Goal: Information Seeking & Learning: Learn about a topic

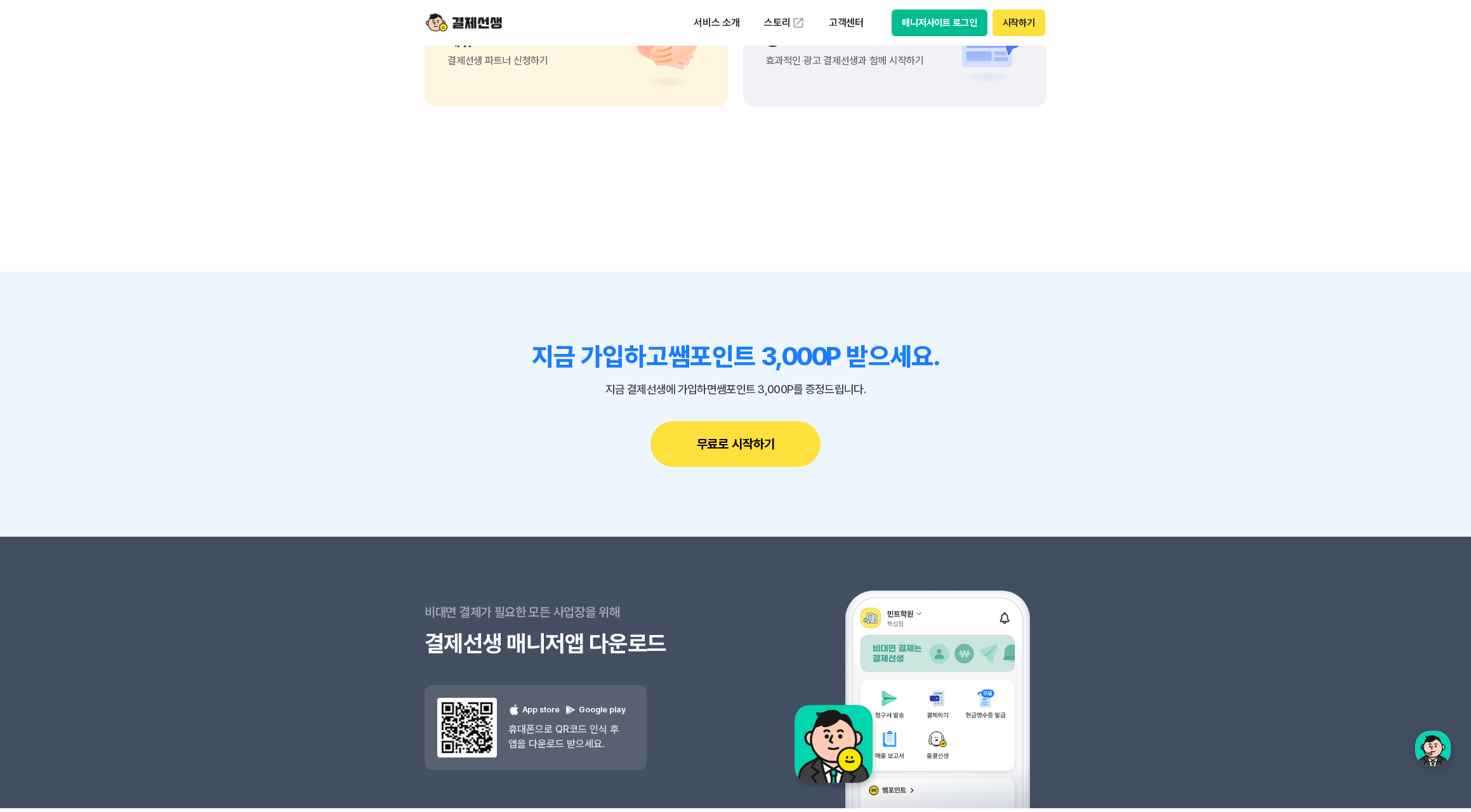
scroll to position [10387, 0]
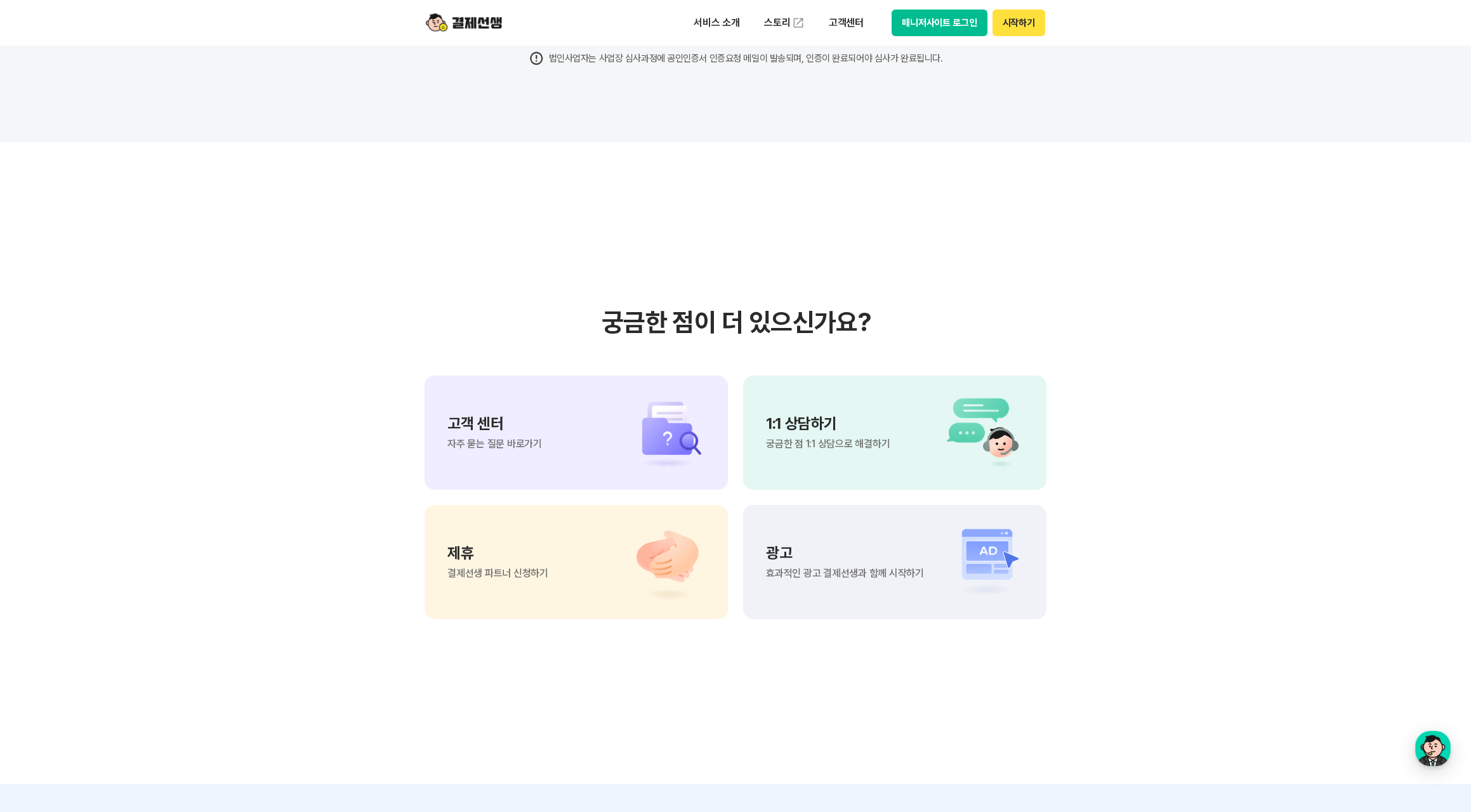
click at [520, 557] on p "제휴" at bounding box center [497, 553] width 101 height 15
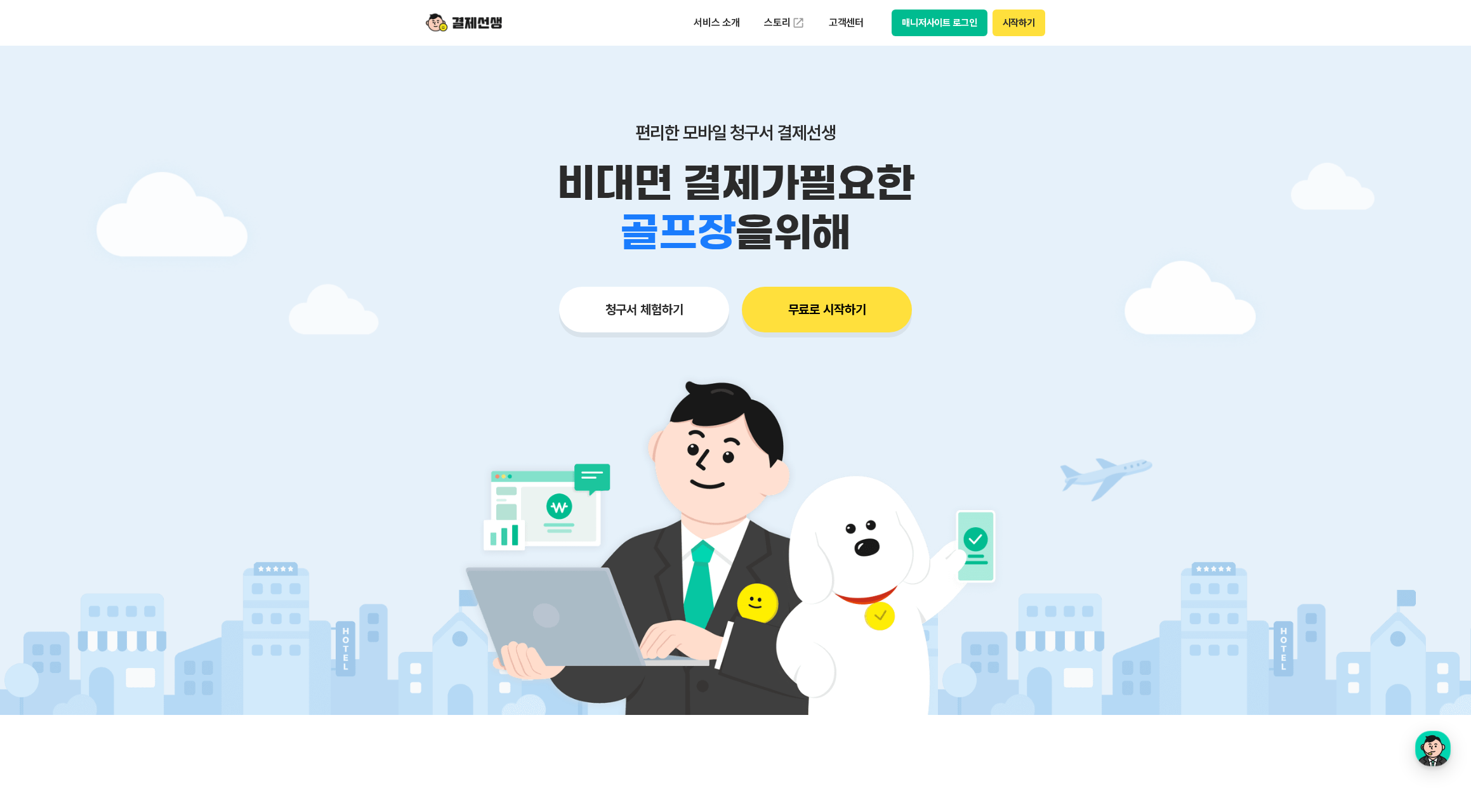
scroll to position [0, 0]
click at [711, 19] on p "서비스 소개" at bounding box center [717, 23] width 64 height 23
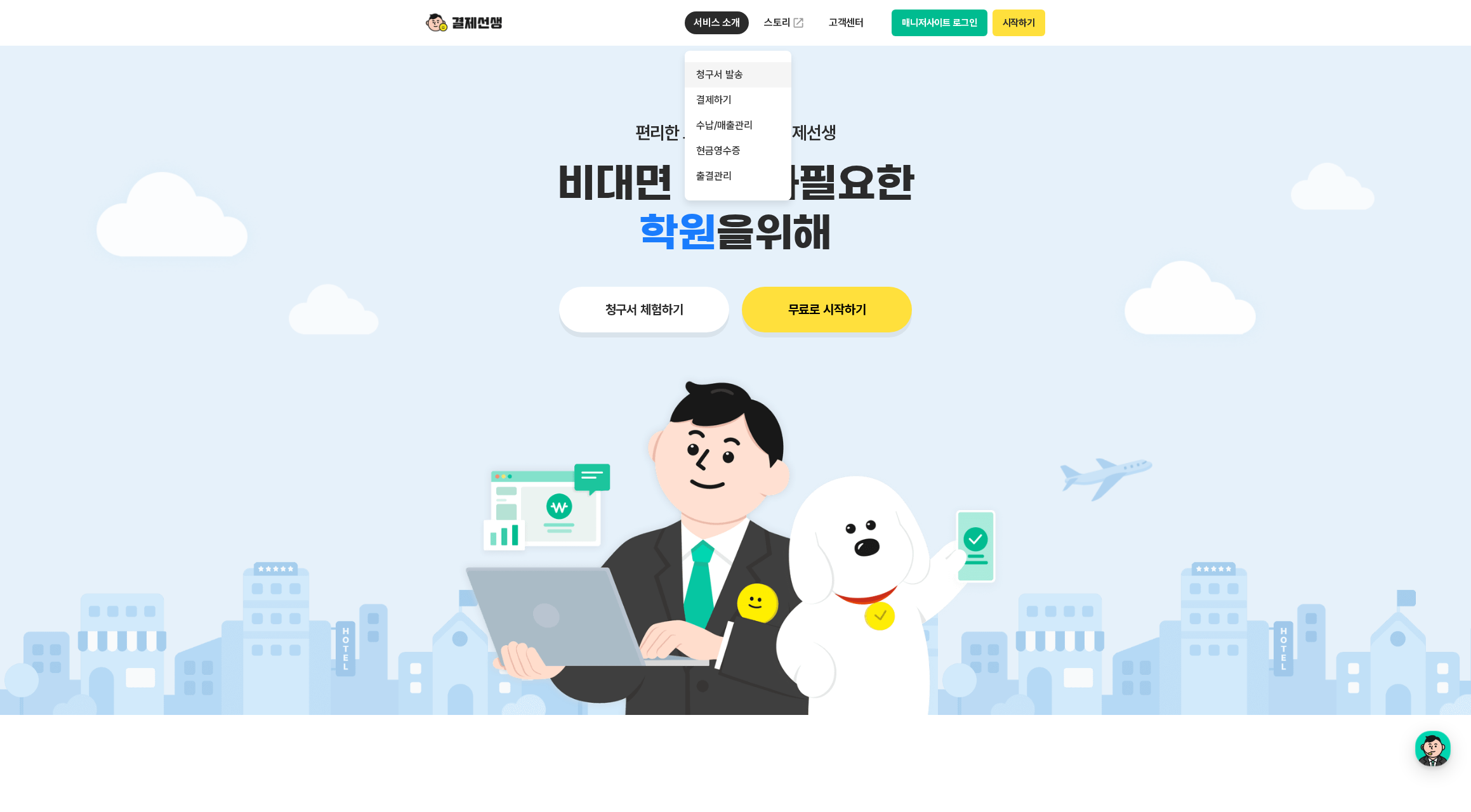
click at [743, 79] on link "청구서 발송" at bounding box center [738, 74] width 107 height 25
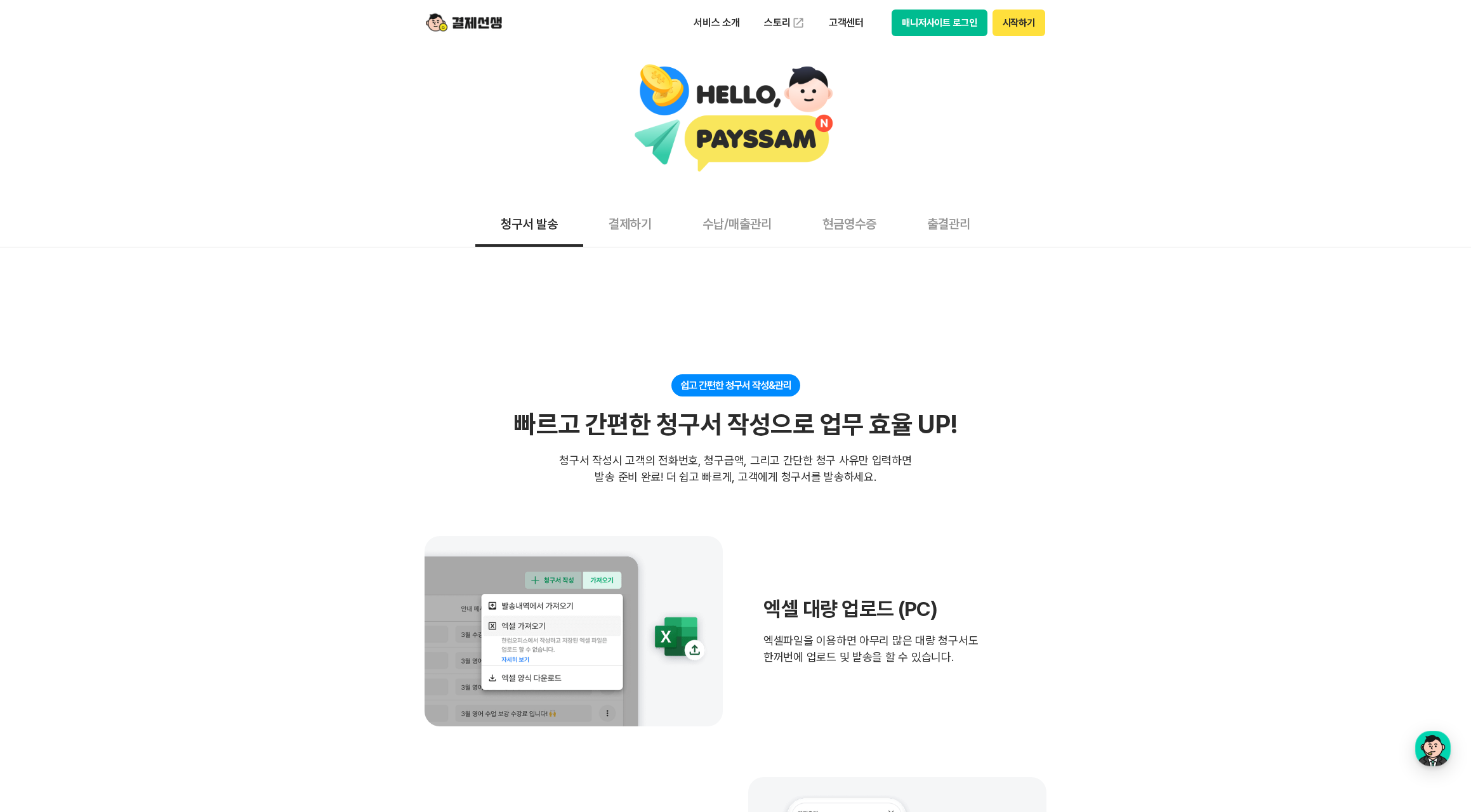
click at [602, 222] on button "결제하기" at bounding box center [630, 224] width 94 height 47
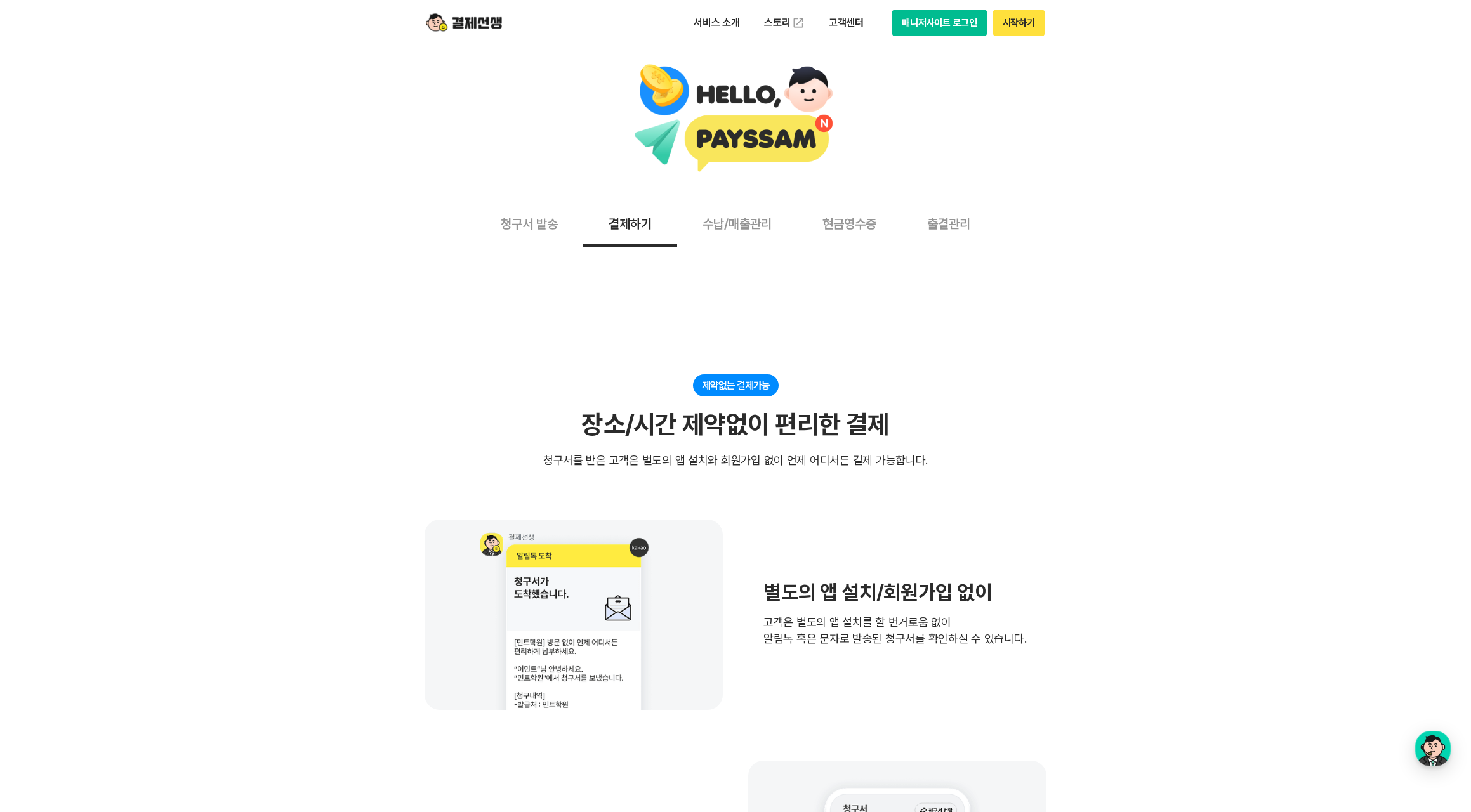
click at [759, 224] on button "수납/매출관리" at bounding box center [737, 224] width 120 height 47
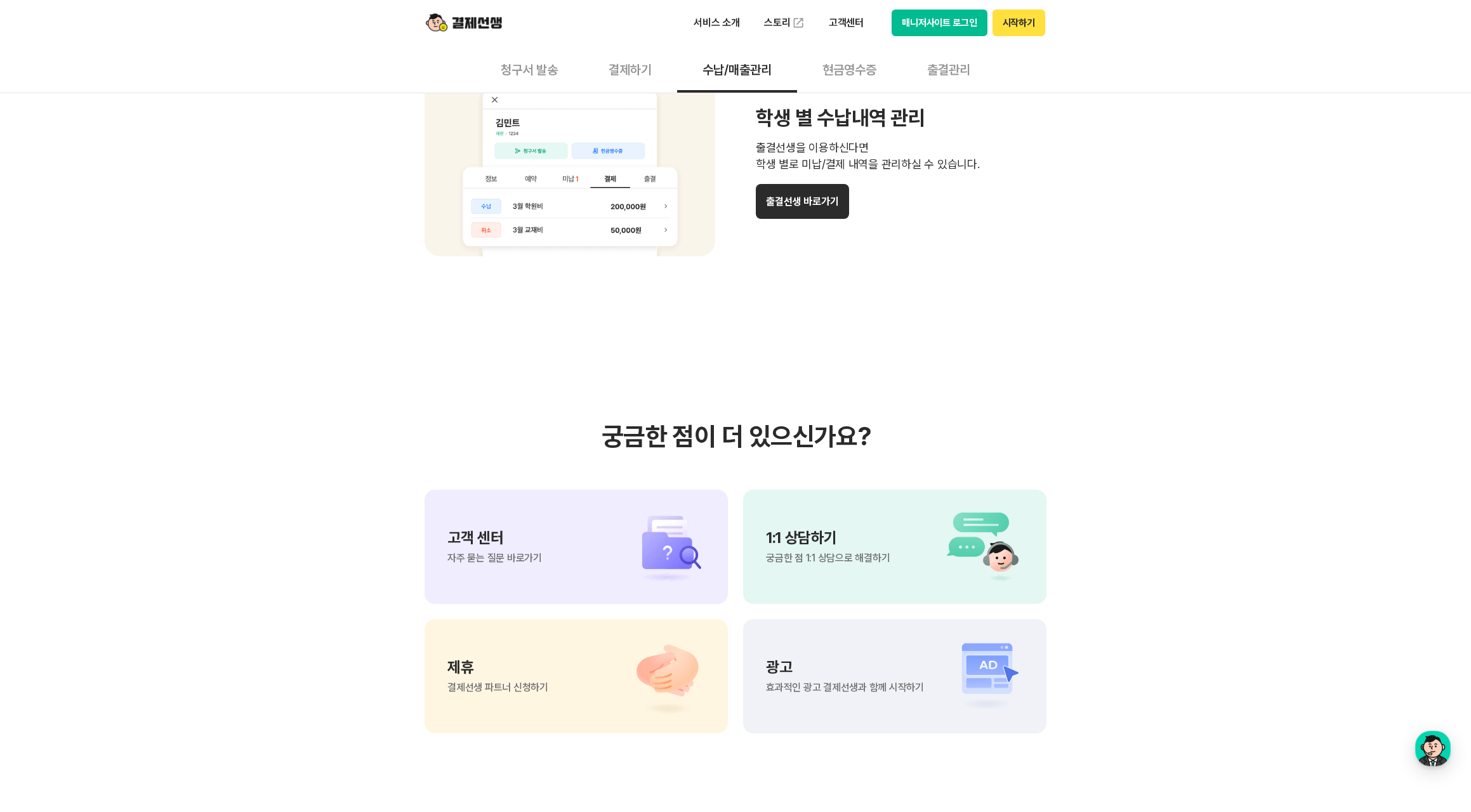
scroll to position [1252, 0]
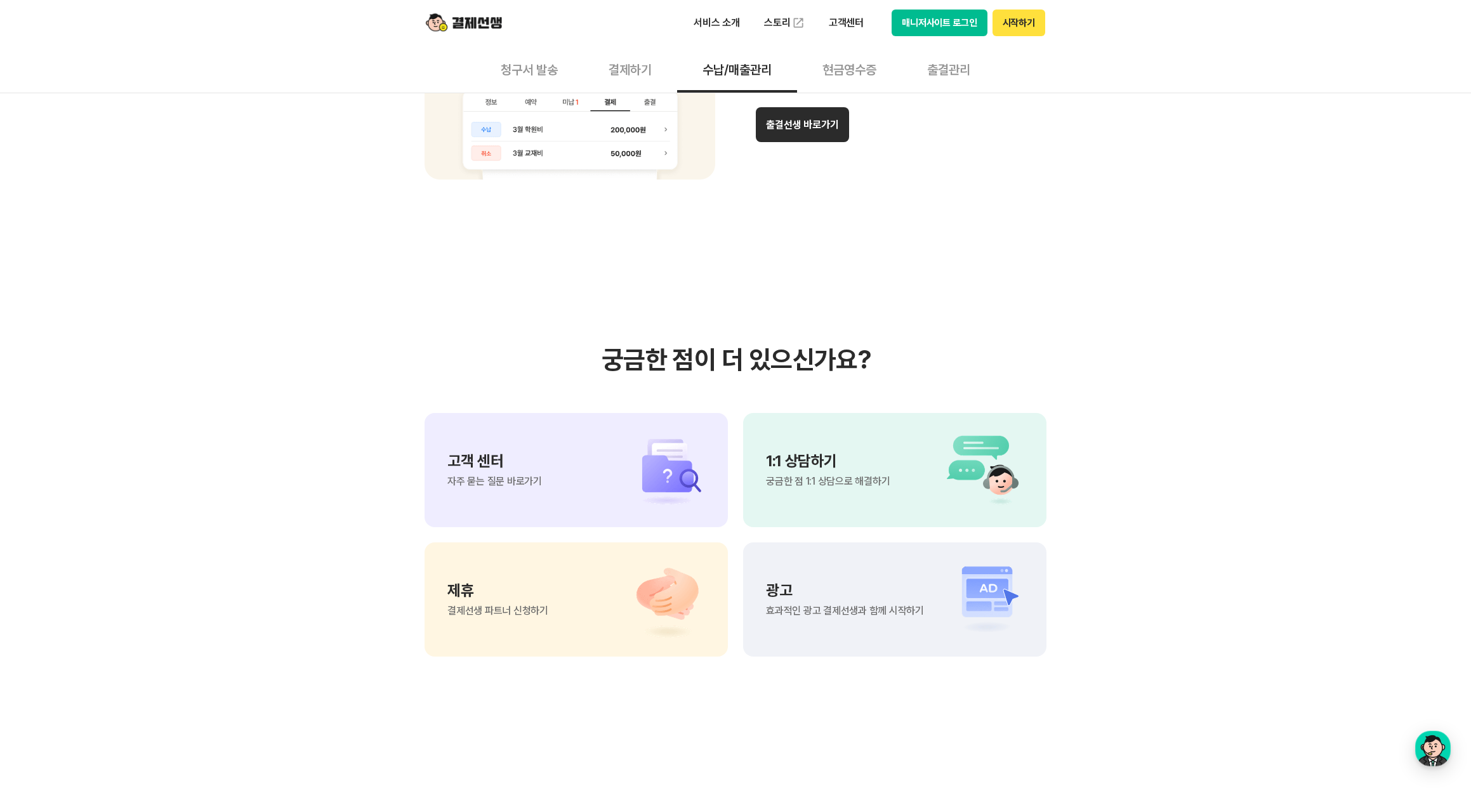
click at [907, 570] on div "광고 효과적인 광고 결제선생과 함께 시작하기" at bounding box center [895, 600] width 303 height 114
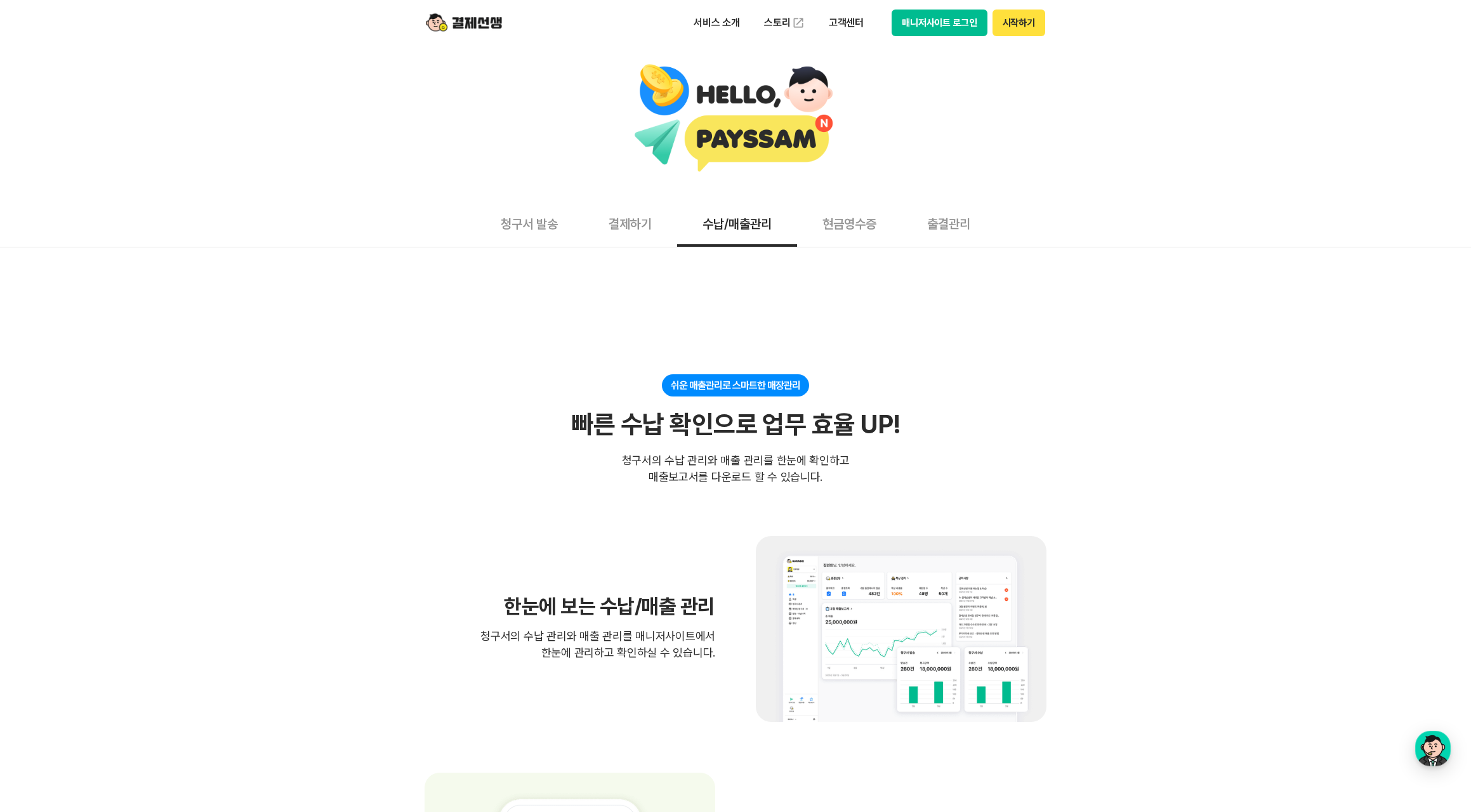
scroll to position [0, 0]
click at [863, 209] on button "현금영수증" at bounding box center [849, 224] width 105 height 47
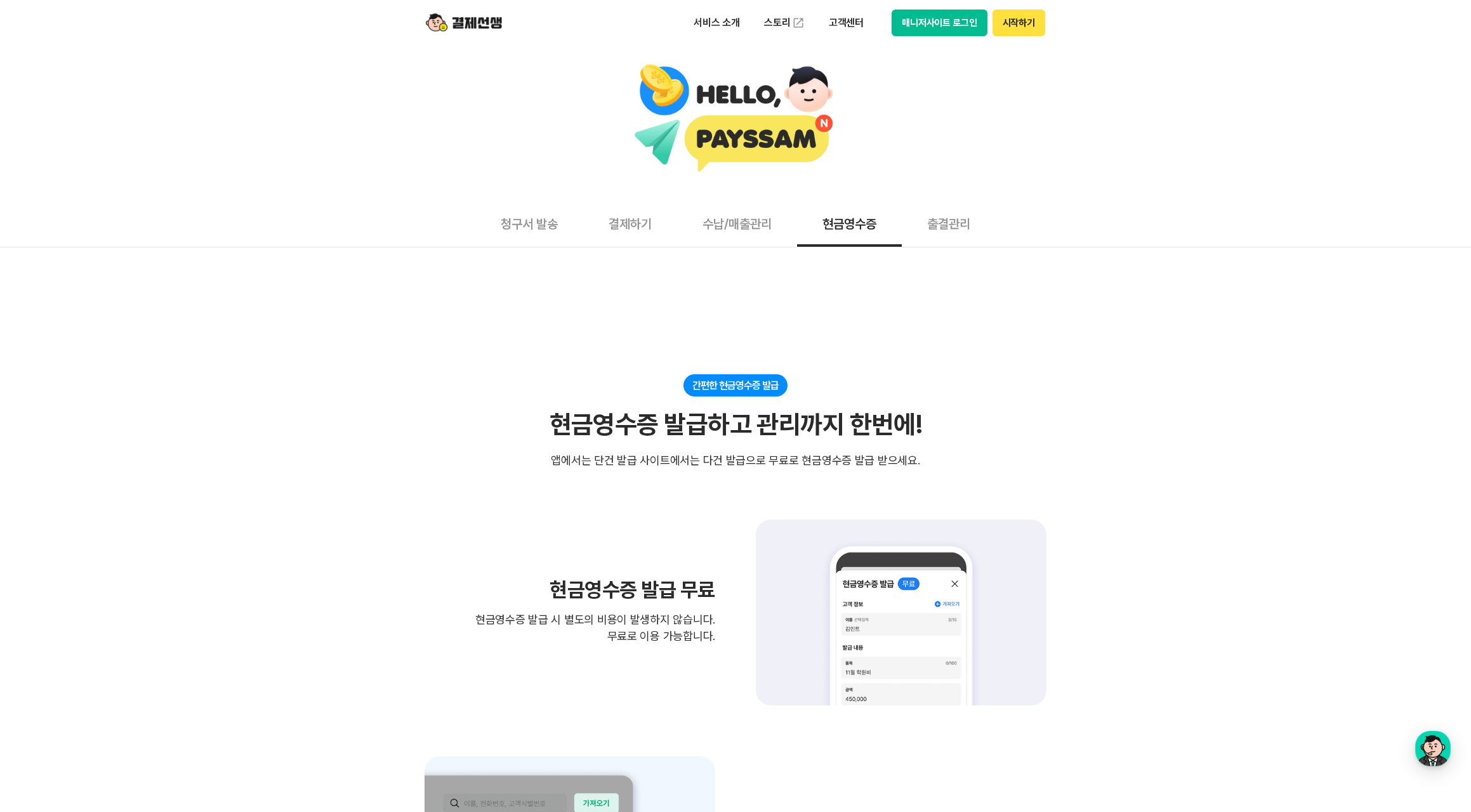
click at [505, 227] on button "청구서 발송" at bounding box center [529, 224] width 108 height 47
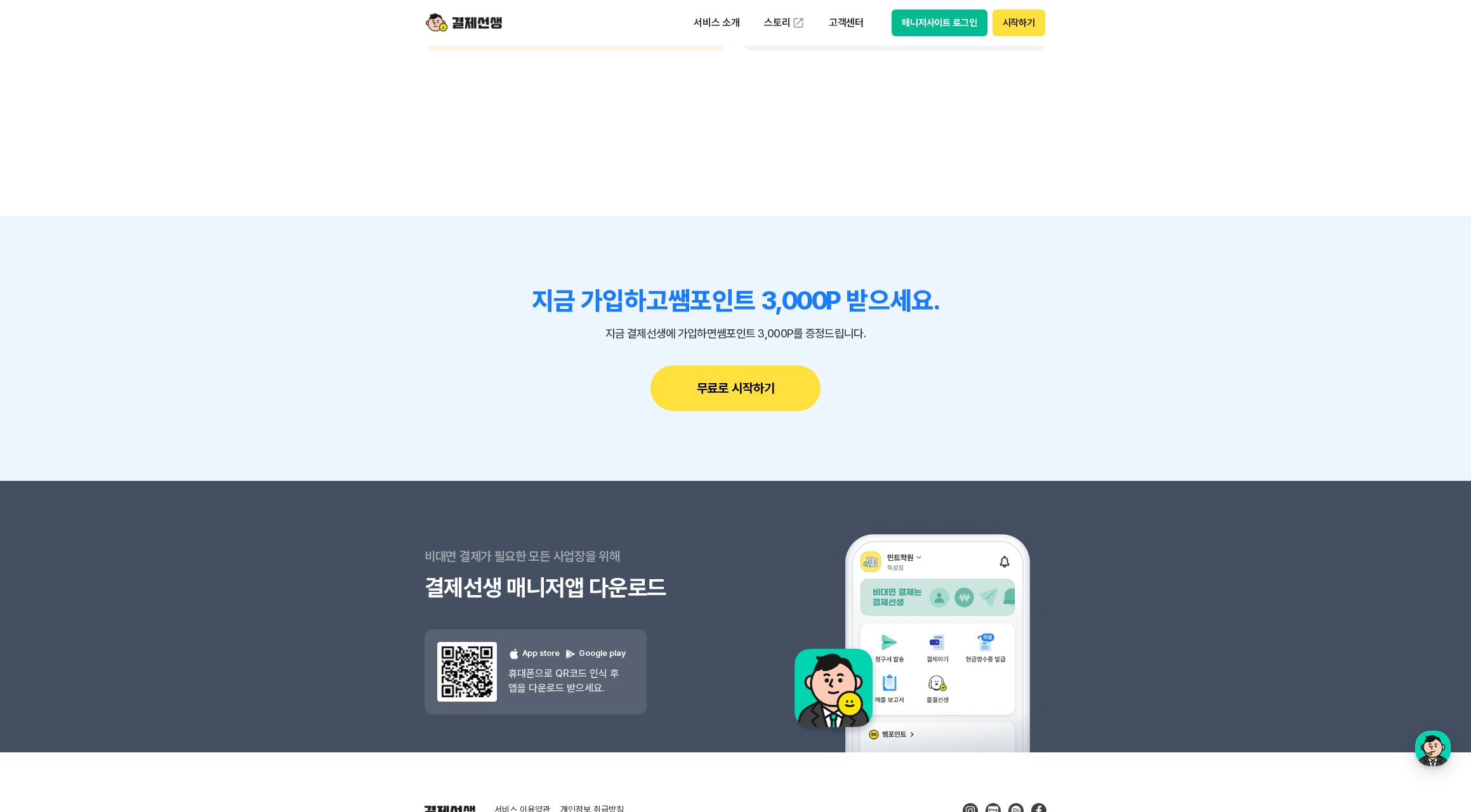
scroll to position [3277, 0]
